Goal: Information Seeking & Learning: Learn about a topic

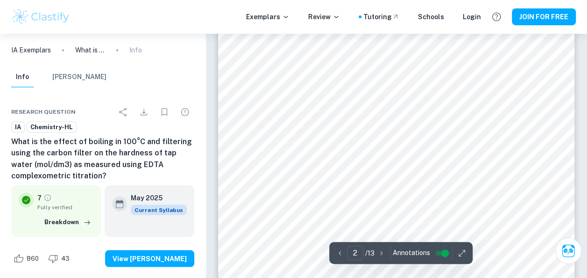
scroll to position [729, 0]
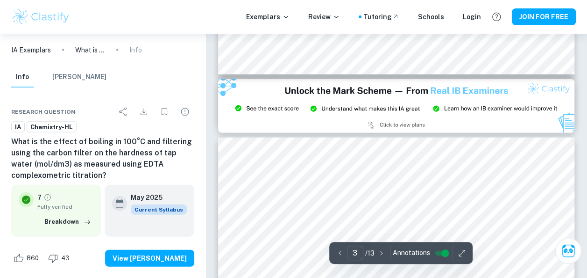
type input "2"
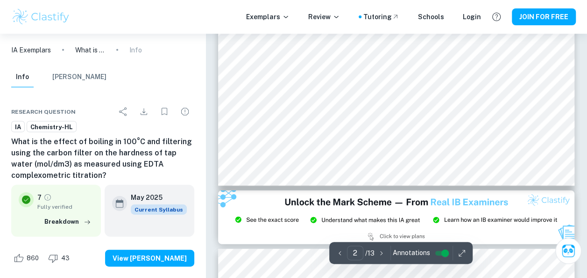
scroll to position [928, 0]
